Goal: Use online tool/utility: Use online tool/utility

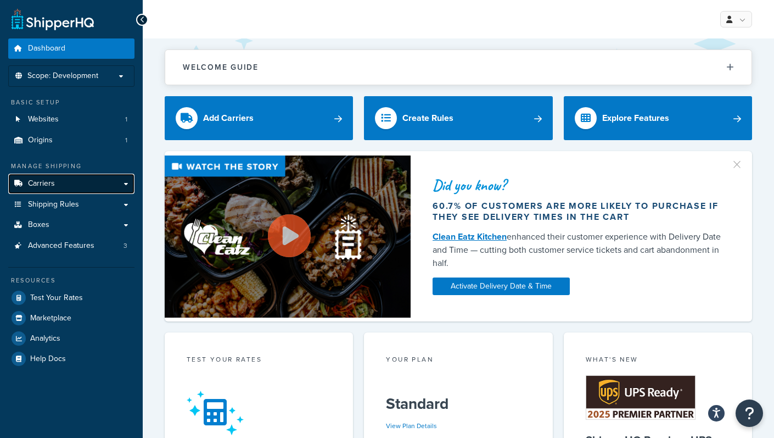
click at [97, 176] on link "Carriers" at bounding box center [71, 184] width 126 height 20
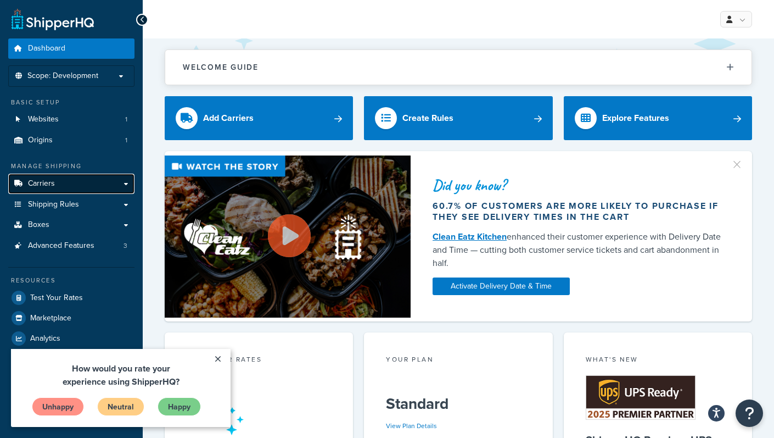
click at [97, 176] on link "Carriers" at bounding box center [71, 184] width 126 height 20
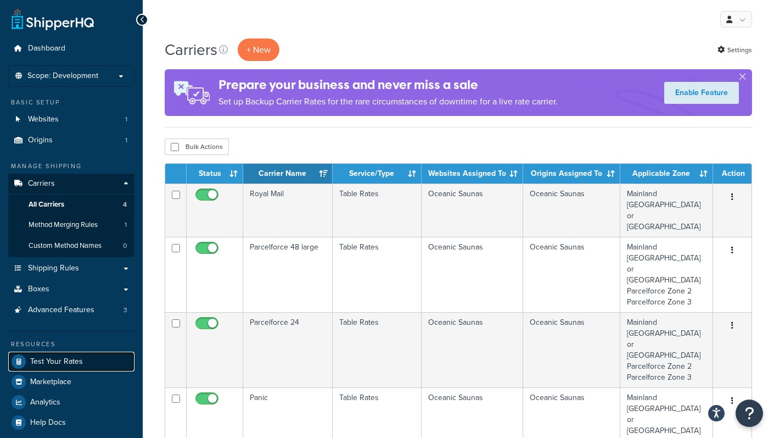
click at [75, 364] on span "Test Your Rates" at bounding box center [56, 361] width 53 height 9
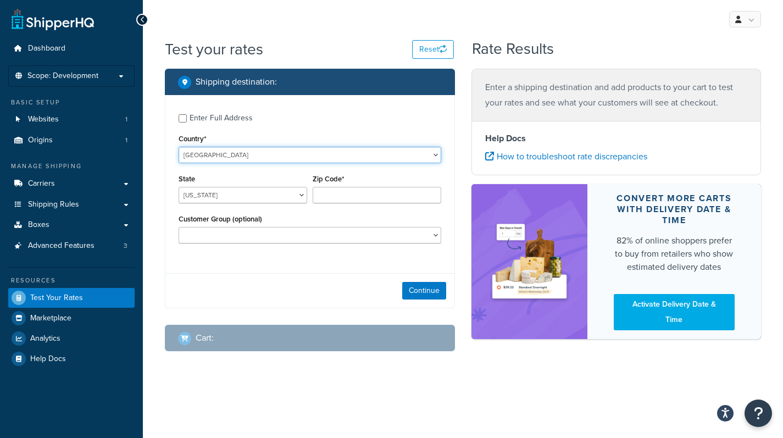
click at [326, 161] on select "United States United Kingdom Afghanistan Åland Islands Albania Algeria American…" at bounding box center [309, 155] width 263 height 16
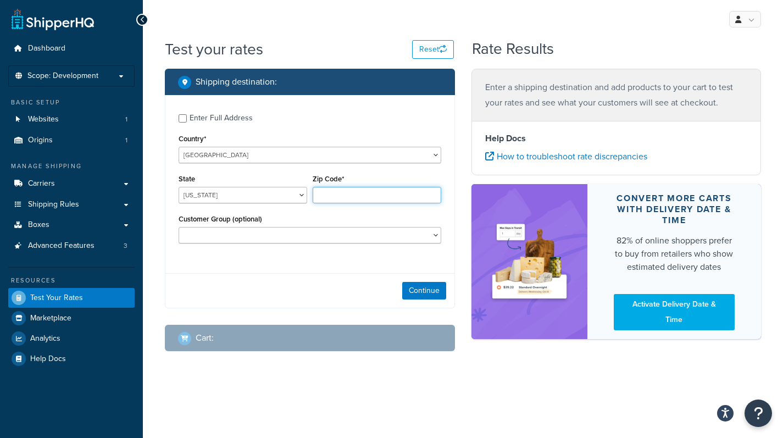
click at [331, 199] on input "Zip Code*" at bounding box center [377, 195] width 129 height 16
type input "IP12 2QF"
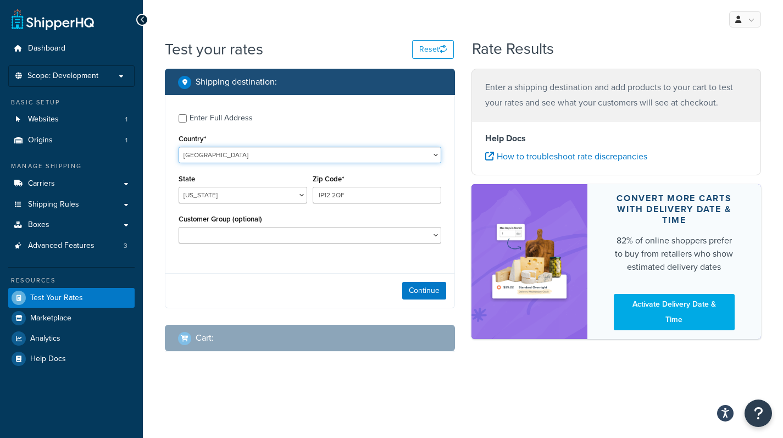
click at [320, 155] on select "United States United Kingdom Afghanistan Åland Islands Albania Algeria American…" at bounding box center [309, 155] width 263 height 16
select select "GB"
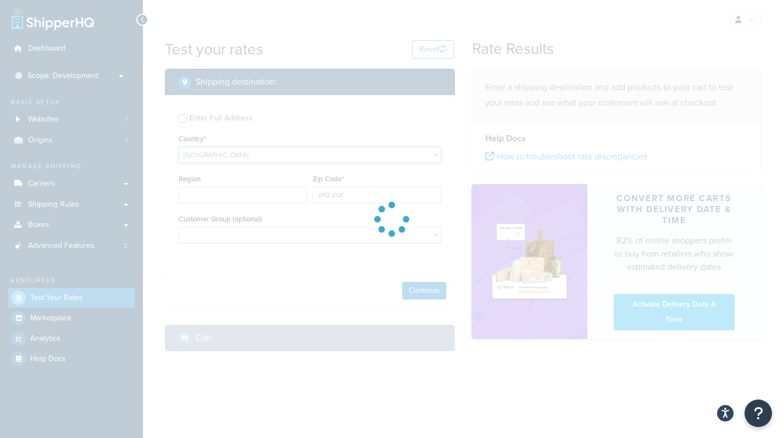
type input "AL"
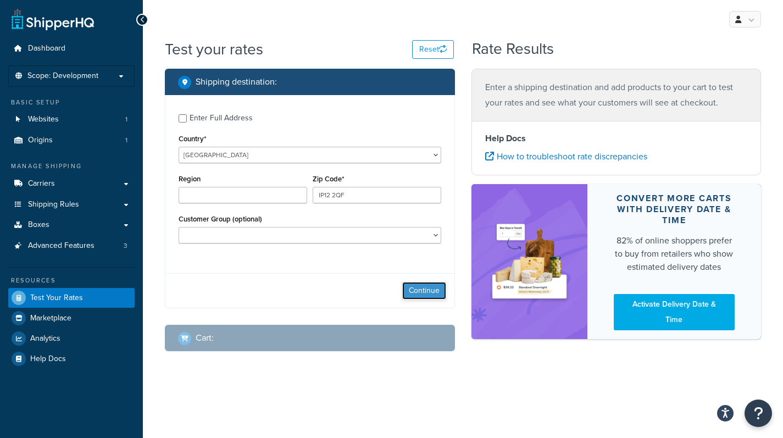
click at [422, 284] on button "Continue" at bounding box center [424, 291] width 44 height 18
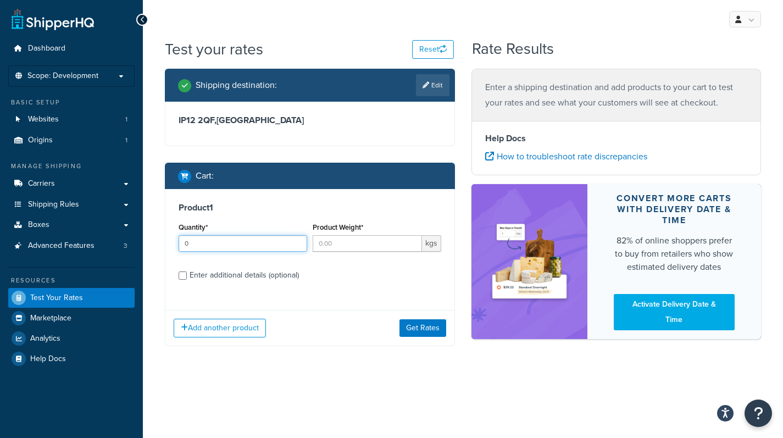
click at [292, 248] on input "0" at bounding box center [242, 243] width 129 height 16
type input "0"
type input "1"
click at [334, 241] on input "Product Weight*" at bounding box center [367, 243] width 109 height 16
type input "60"
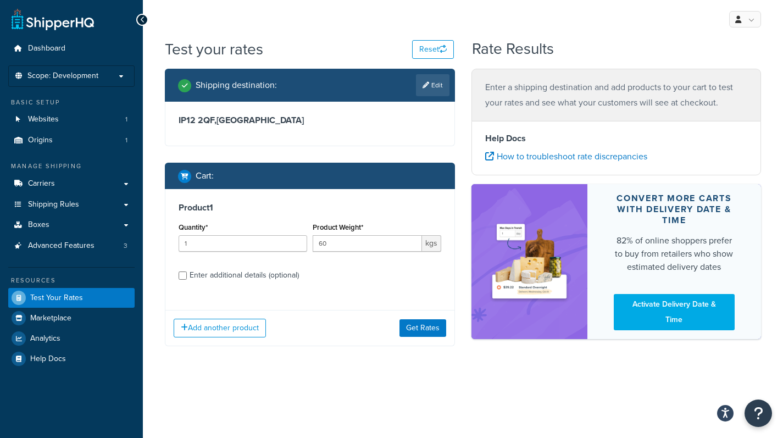
click at [341, 269] on label "Enter additional details (optional)" at bounding box center [315, 274] width 252 height 18
click at [187, 271] on input "Enter additional details (optional)" at bounding box center [182, 275] width 8 height 8
checkbox input "true"
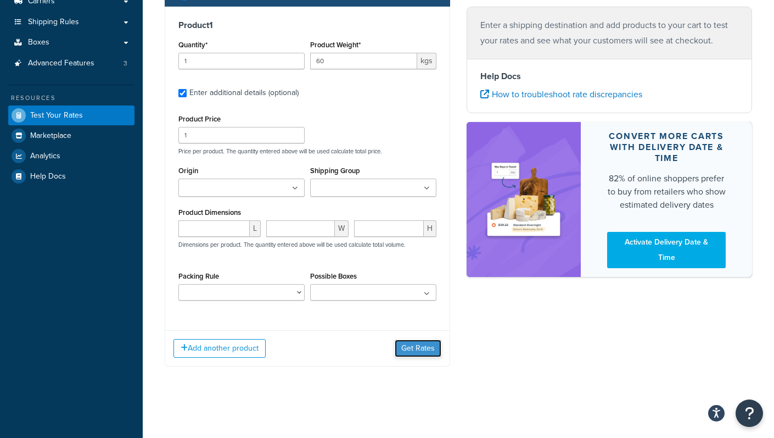
click at [400, 343] on button "Get Rates" at bounding box center [418, 348] width 47 height 18
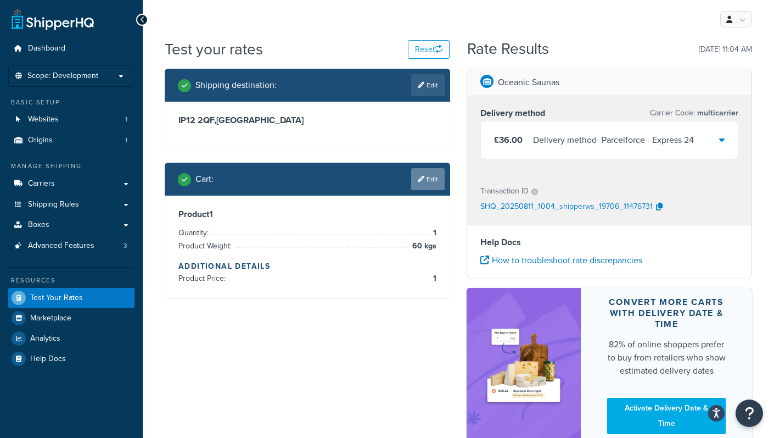
click at [421, 180] on icon at bounding box center [421, 179] width 7 height 7
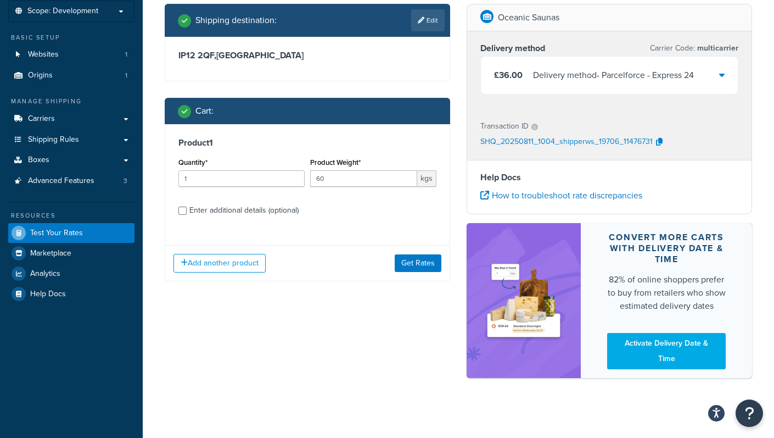
scroll to position [71, 0]
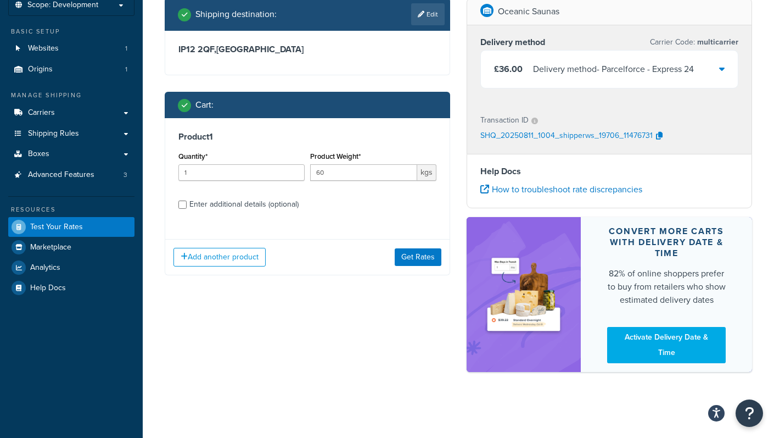
click at [228, 207] on div "Enter additional details (optional)" at bounding box center [243, 204] width 109 height 15
click at [187, 207] on input "Enter additional details (optional)" at bounding box center [182, 204] width 8 height 8
checkbox input "true"
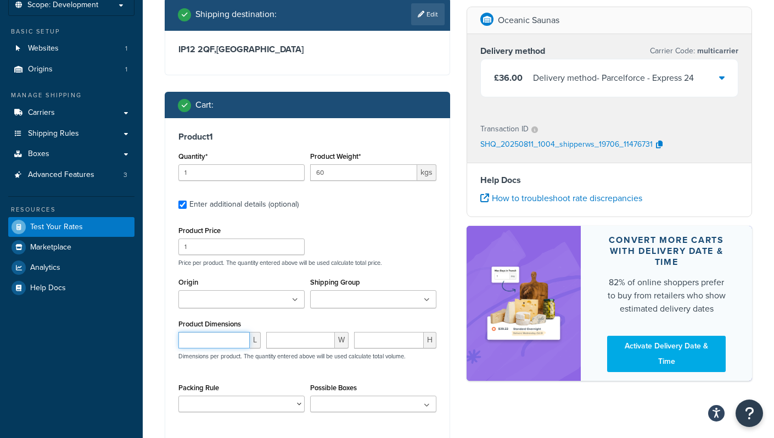
click at [212, 338] on input "number" at bounding box center [213, 340] width 71 height 16
type input "180"
type input "50"
click at [364, 243] on div "Product Price 1 Price per product. The quantity entered above will be used calc…" at bounding box center [308, 244] width 264 height 43
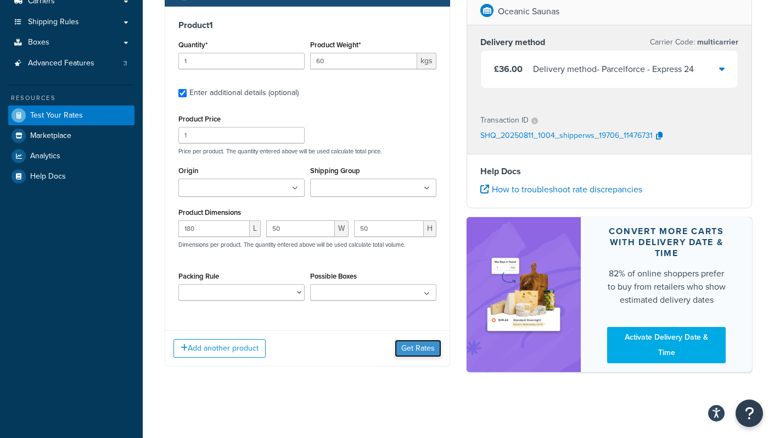
click at [409, 351] on button "Get Rates" at bounding box center [418, 348] width 47 height 18
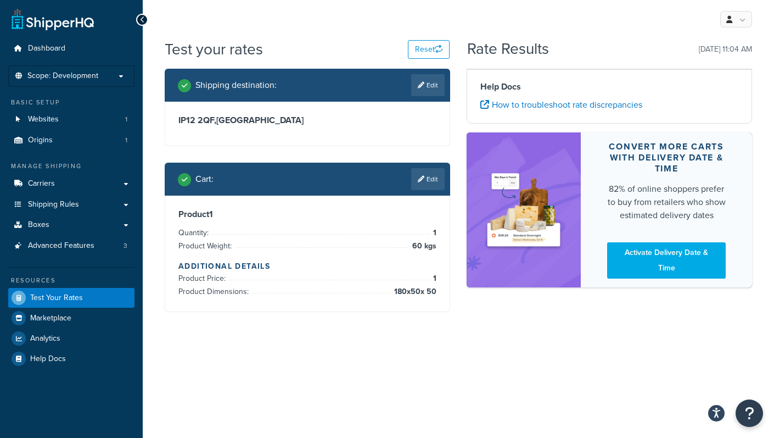
scroll to position [0, 0]
